Goal: Book appointment/travel/reservation

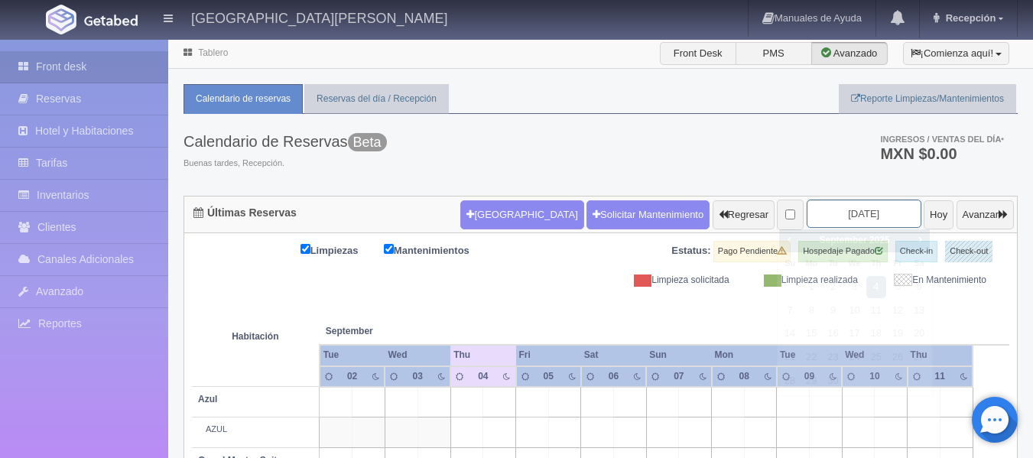
click at [865, 216] on input "2025-09-04" at bounding box center [864, 214] width 115 height 28
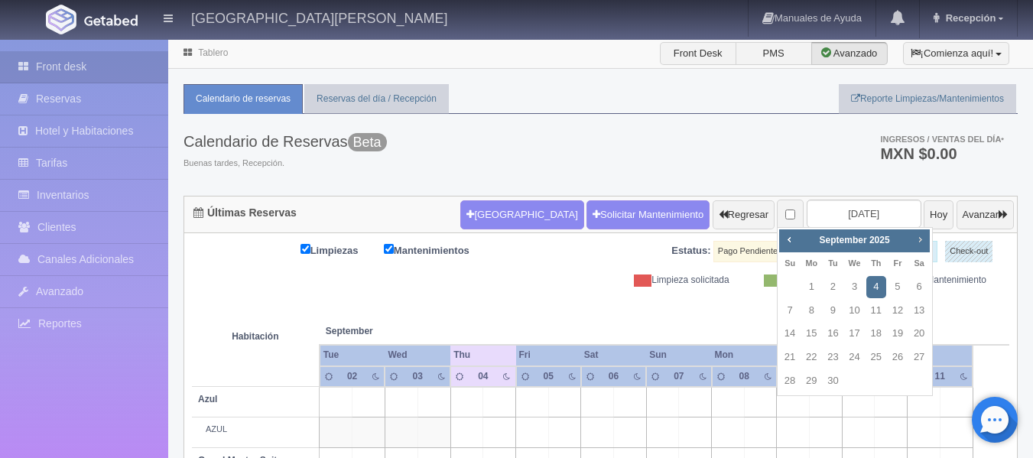
click at [923, 239] on span "Next" at bounding box center [920, 239] width 12 height 12
click at [787, 239] on span "Prev" at bounding box center [789, 239] width 12 height 12
click at [805, 333] on link "15" at bounding box center [811, 334] width 20 height 22
type input "[DATE]"
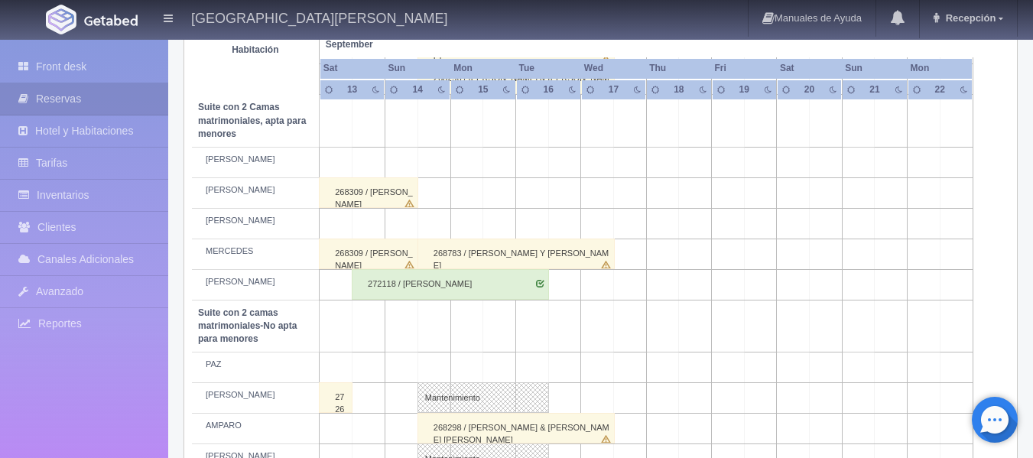
scroll to position [1053, 0]
